Goal: Information Seeking & Learning: Learn about a topic

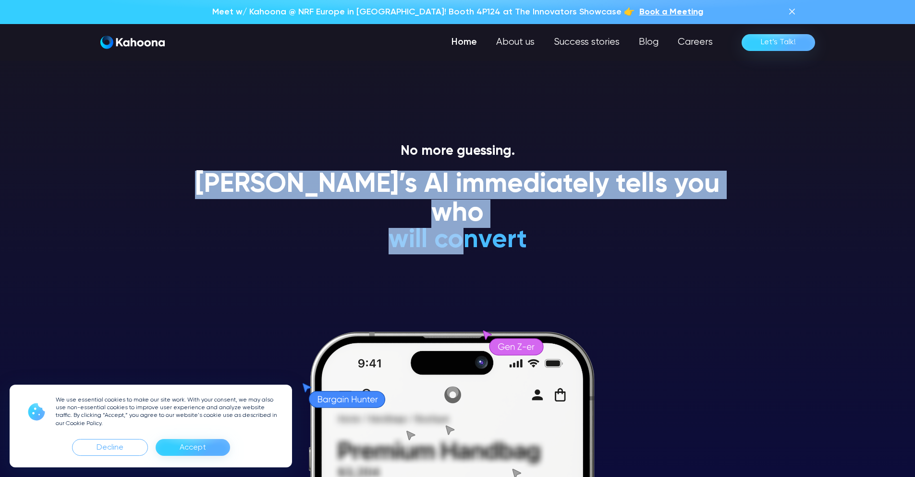
drag, startPoint x: 204, startPoint y: 176, endPoint x: 371, endPoint y: 296, distance: 205.8
click at [453, 230] on div "No more guessing. [PERSON_NAME]’s AI immediately tells you who will convert wil…" at bounding box center [458, 309] width 548 height 333
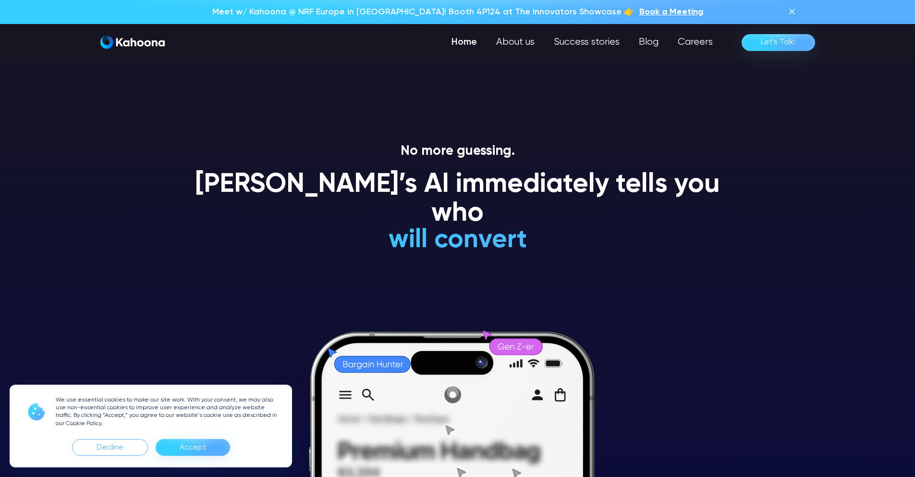
click at [192, 441] on div "Accept" at bounding box center [193, 447] width 26 height 15
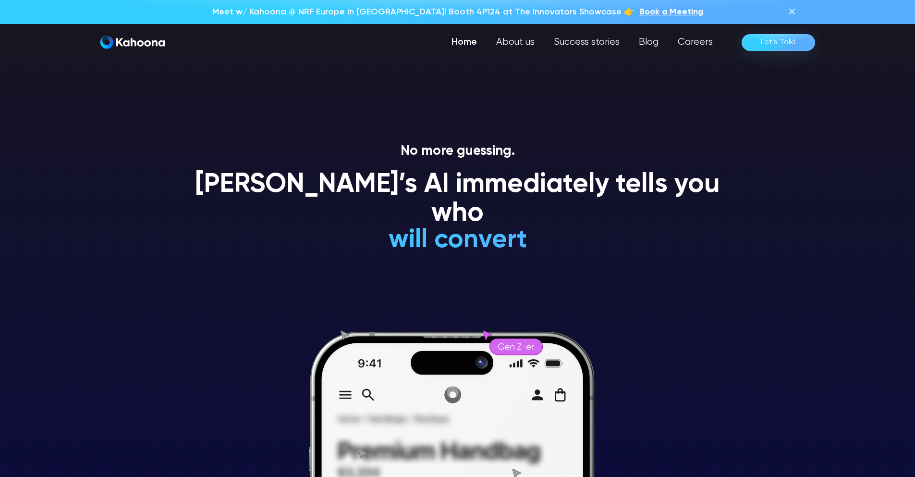
click at [313, 222] on div "[PERSON_NAME]’s AI immediately tells you who will convert will NEVER convert is…" at bounding box center [458, 216] width 548 height 91
click at [217, 185] on h1 "[PERSON_NAME]’s AI immediately tells you who" at bounding box center [458, 199] width 548 height 57
click at [506, 223] on h1 "is a loyal customer" at bounding box center [457, 211] width 283 height 28
click at [568, 218] on h1 "is a loyal customer" at bounding box center [457, 211] width 283 height 28
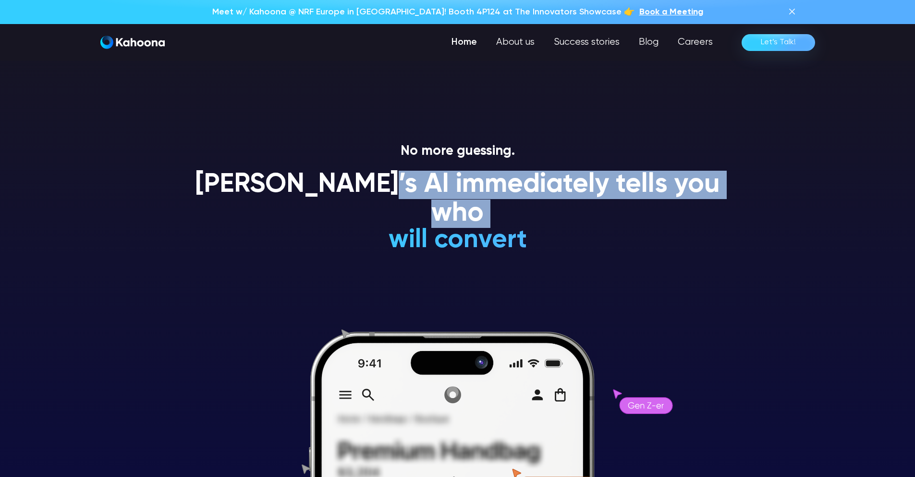
drag, startPoint x: 577, startPoint y: 213, endPoint x: 348, endPoint y: 190, distance: 230.4
click at [388, 196] on div "[PERSON_NAME]’s AI immediately tells you who will convert will NEVER convert is…" at bounding box center [458, 216] width 548 height 91
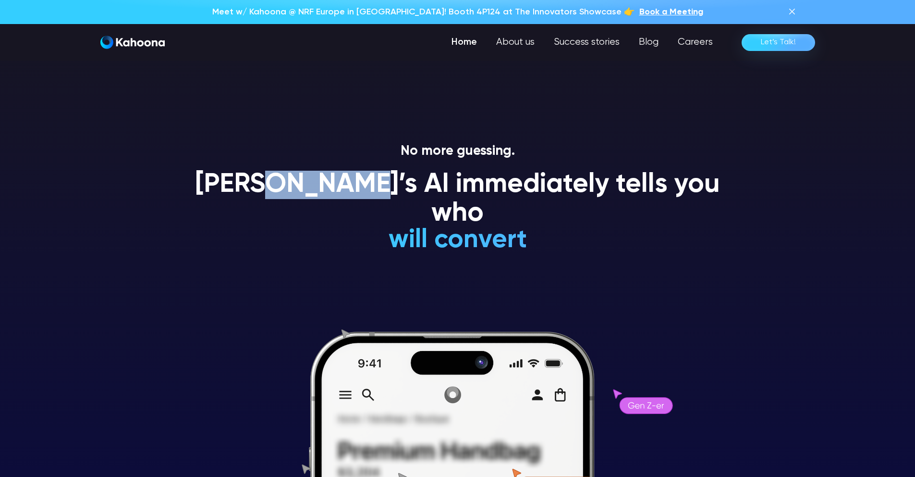
drag, startPoint x: 348, startPoint y: 190, endPoint x: 247, endPoint y: 179, distance: 102.0
click at [275, 182] on h1 "[PERSON_NAME]’s AI immediately tells you who" at bounding box center [458, 199] width 548 height 57
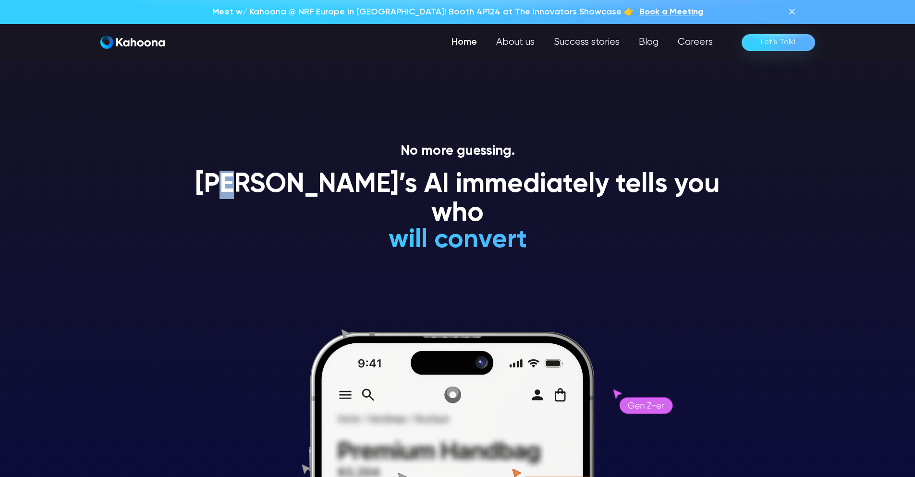
drag, startPoint x: 247, startPoint y: 179, endPoint x: 228, endPoint y: 175, distance: 18.7
click at [230, 176] on h1 "[PERSON_NAME]’s AI immediately tells you who" at bounding box center [458, 199] width 548 height 57
click at [228, 175] on h1 "[PERSON_NAME]’s AI immediately tells you who" at bounding box center [458, 199] width 548 height 57
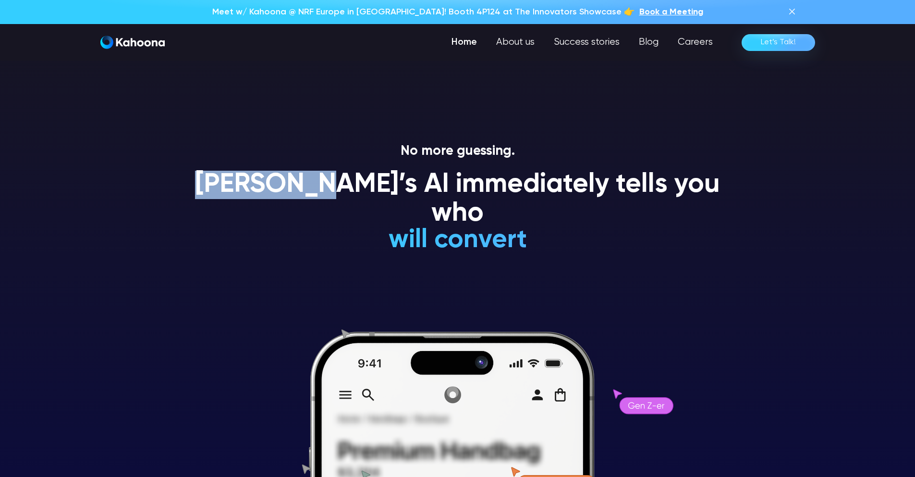
click at [228, 175] on h1 "[PERSON_NAME]’s AI immediately tells you who" at bounding box center [458, 199] width 548 height 57
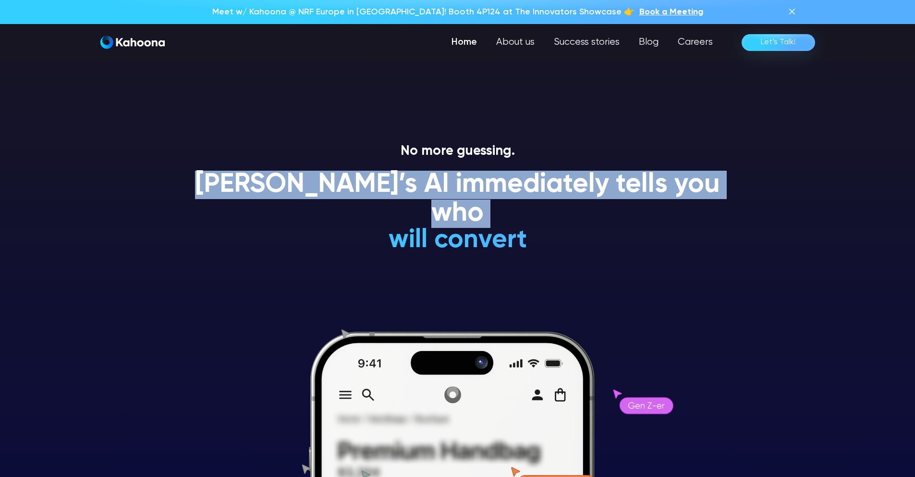
click at [228, 175] on h1 "[PERSON_NAME]’s AI immediately tells you who" at bounding box center [458, 199] width 548 height 57
click at [223, 176] on h1 "[PERSON_NAME]’s AI immediately tells you who" at bounding box center [458, 199] width 548 height 57
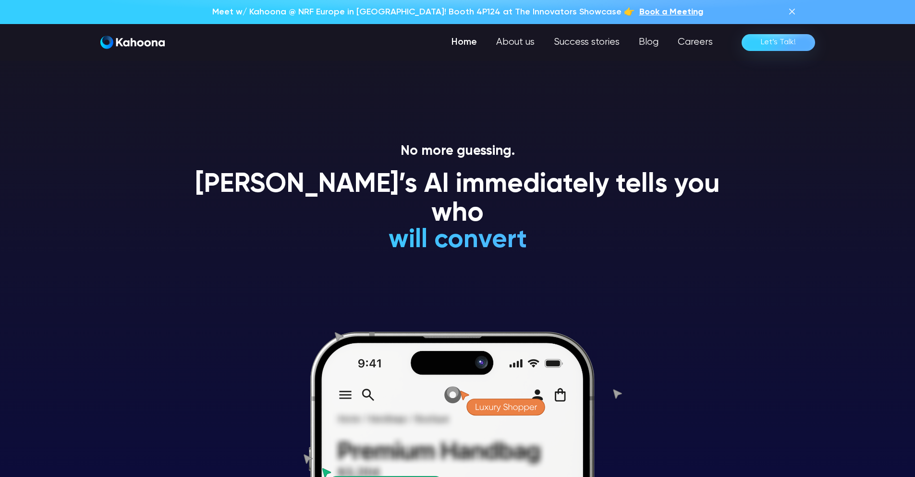
click at [216, 181] on h1 "[PERSON_NAME]’s AI immediately tells you who" at bounding box center [458, 199] width 548 height 57
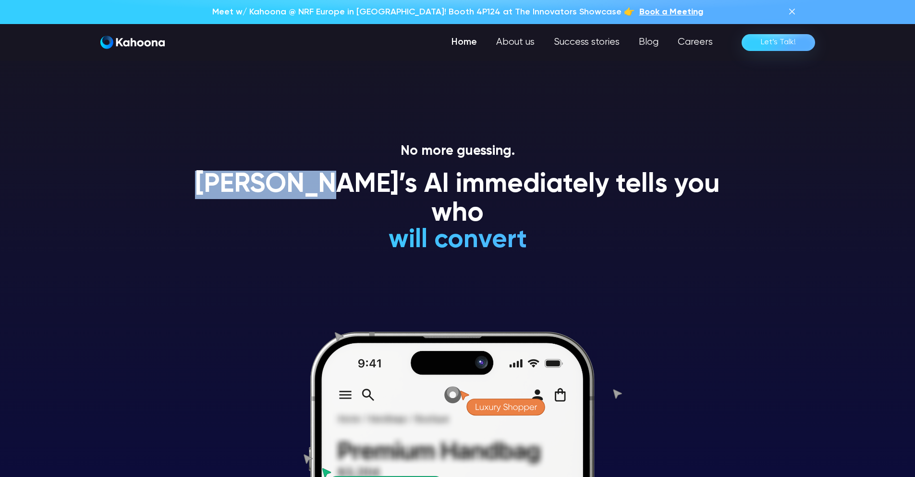
click at [258, 181] on h1 "[PERSON_NAME]’s AI immediately tells you who" at bounding box center [458, 199] width 548 height 57
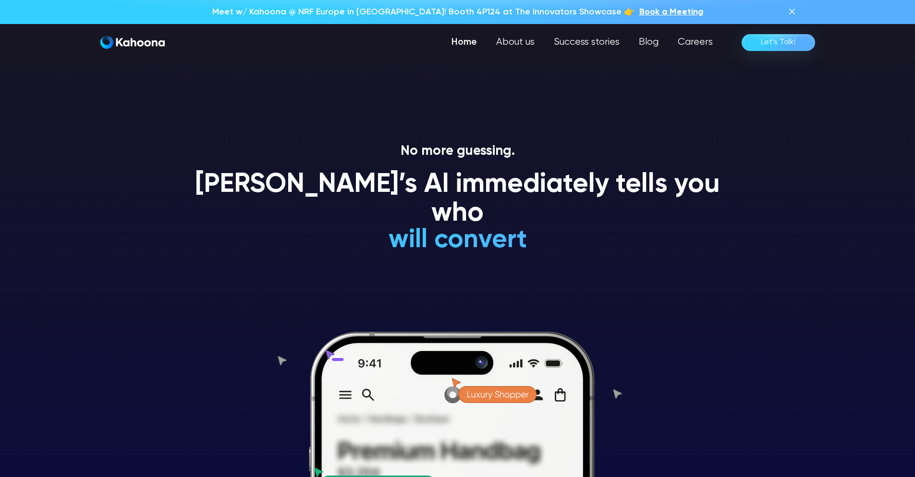
drag, startPoint x: 310, startPoint y: 183, endPoint x: 542, endPoint y: 199, distance: 232.2
click at [533, 199] on div "[PERSON_NAME]’s AI immediately tells you who will convert will NEVER convert is…" at bounding box center [458, 216] width 548 height 91
click at [544, 197] on h1 "is an impulsive shopper" at bounding box center [457, 183] width 283 height 28
click at [546, 197] on h1 "is an impulsive shopper" at bounding box center [457, 183] width 283 height 28
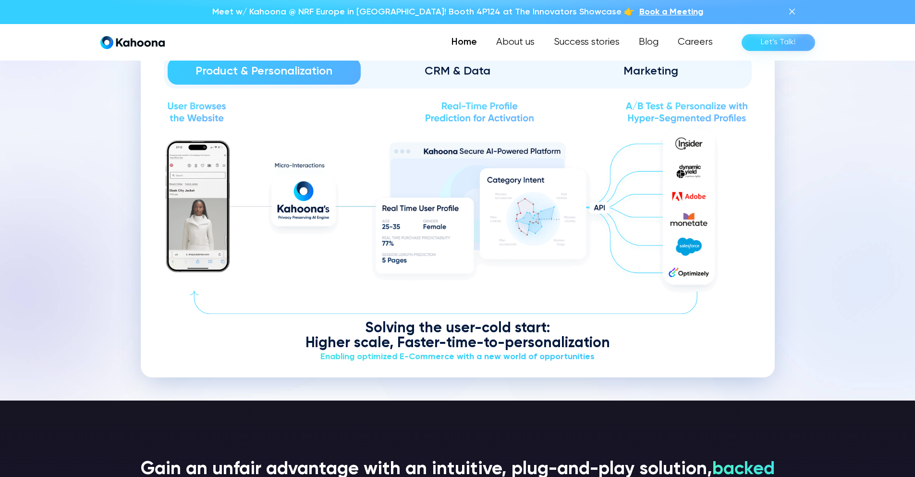
scroll to position [1222, 0]
drag, startPoint x: 309, startPoint y: 342, endPoint x: 417, endPoint y: 337, distance: 108.2
click at [417, 337] on div "Solving the user-cold start: Higher scale, Faster-time-to-personalization" at bounding box center [458, 336] width 588 height 30
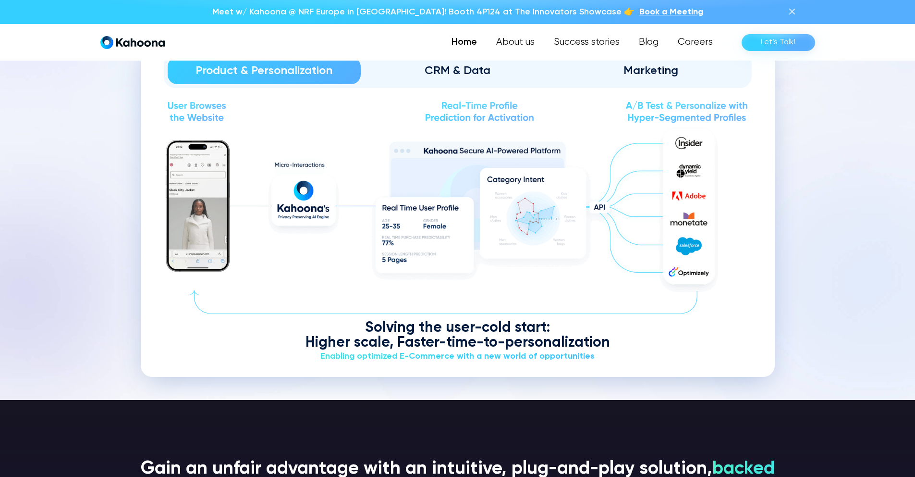
click at [340, 342] on div "Solving the user-cold start: Higher scale, Faster-time-to-personalization" at bounding box center [458, 336] width 588 height 30
click at [369, 336] on div "Solving the user-cold start: Higher scale, Faster-time-to-personalization" at bounding box center [458, 336] width 588 height 30
click at [302, 343] on div "Solving the user-cold start: Higher scale, Faster-time-to-personalization" at bounding box center [458, 336] width 588 height 30
drag, startPoint x: 414, startPoint y: 338, endPoint x: 465, endPoint y: 334, distance: 50.6
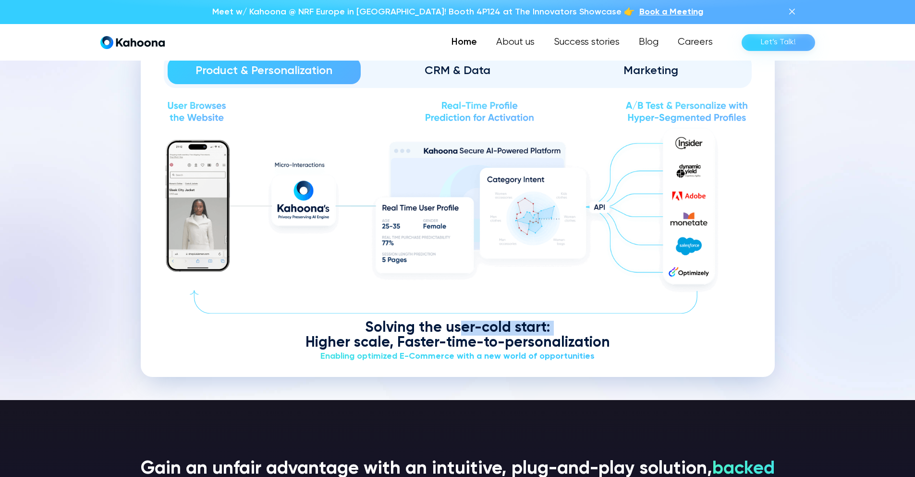
click at [465, 334] on div "Solving the user-cold start: Higher scale, Faster-time-to-personalization" at bounding box center [458, 336] width 588 height 30
click at [472, 334] on div "Solving the user-cold start: Higher scale, Faster-time-to-personalization" at bounding box center [458, 336] width 588 height 30
click at [328, 355] on div "Enabling optimized E-Commerce with a new world of opportunities" at bounding box center [458, 356] width 588 height 12
drag, startPoint x: 328, startPoint y: 355, endPoint x: 454, endPoint y: 346, distance: 125.7
click at [450, 347] on div "Solving the user-cold start: Higher scale, Faster-time-to-personalization Enabl…" at bounding box center [458, 342] width 588 height 42
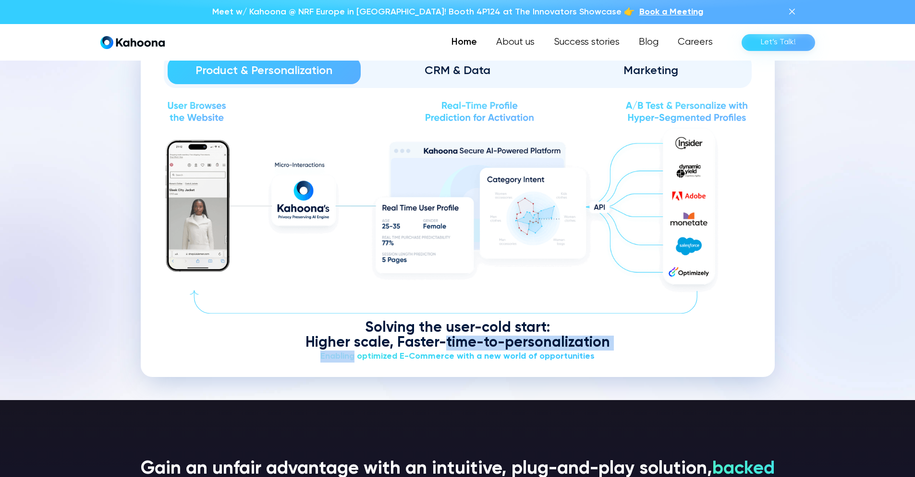
click at [465, 346] on div "Solving the user-cold start: Higher scale, Faster-time-to-personalization" at bounding box center [458, 336] width 588 height 30
drag, startPoint x: 368, startPoint y: 328, endPoint x: 430, endPoint y: 326, distance: 62.0
click at [370, 327] on div "Solving the user-cold start: Higher scale, Faster-time-to-personalization" at bounding box center [458, 336] width 588 height 30
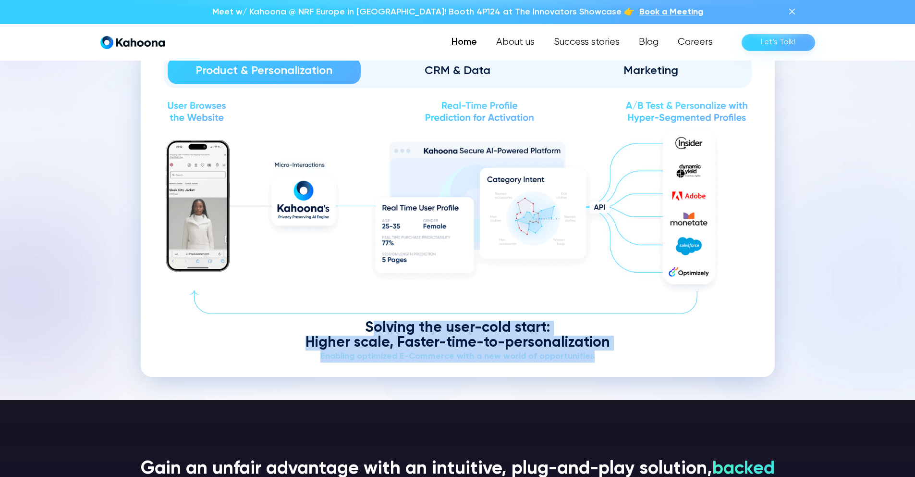
drag, startPoint x: 430, startPoint y: 326, endPoint x: 597, endPoint y: 356, distance: 169.4
click at [597, 356] on div "Solving the user-cold start: Higher scale, Faster-time-to-personalization Enabl…" at bounding box center [458, 342] width 588 height 42
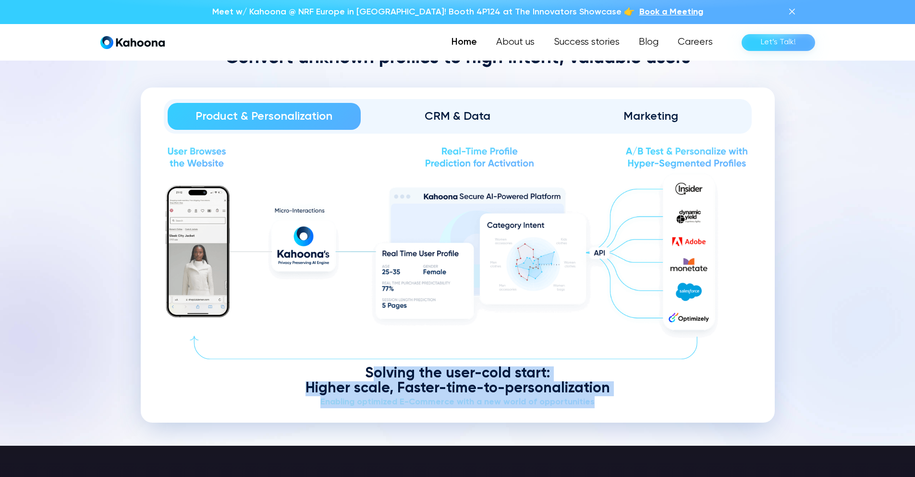
scroll to position [1176, 0]
click at [658, 117] on div "Marketing" at bounding box center [651, 116] width 167 height 15
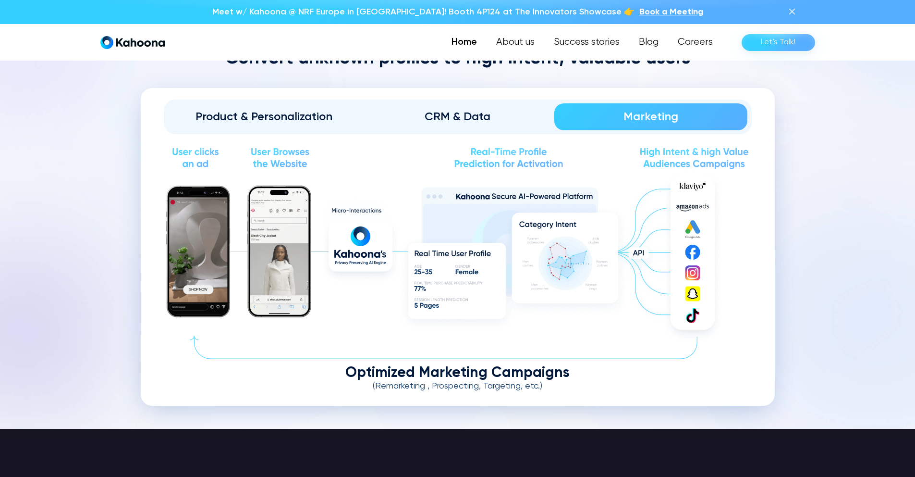
click at [455, 111] on div "CRM & Data" at bounding box center [457, 116] width 167 height 15
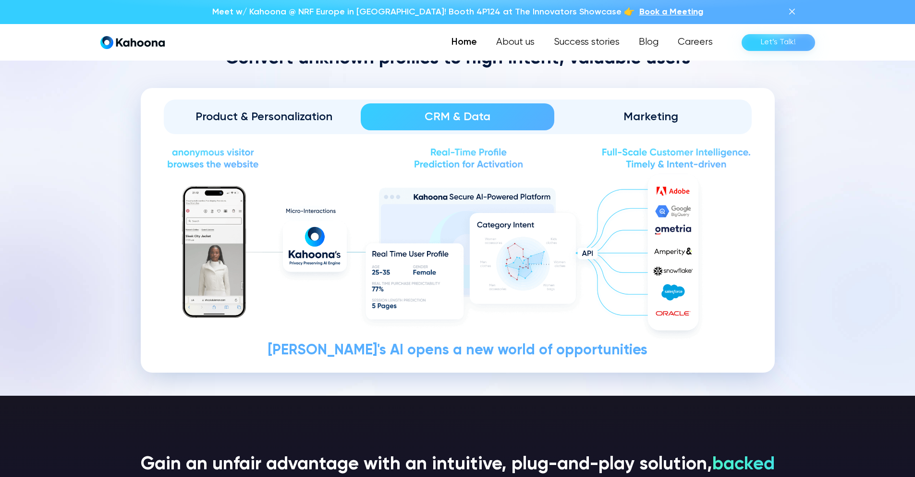
click at [276, 116] on div "Product & Personalization" at bounding box center [264, 116] width 167 height 15
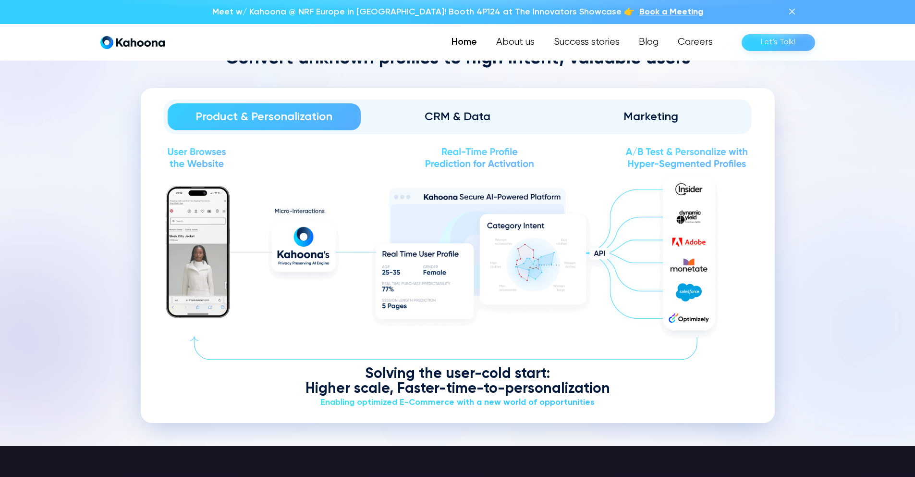
click at [470, 71] on div "Convert unknown profiles to high intent, valuable users Product & Personalizati…" at bounding box center [458, 235] width 634 height 375
